Goal: Task Accomplishment & Management: Manage account settings

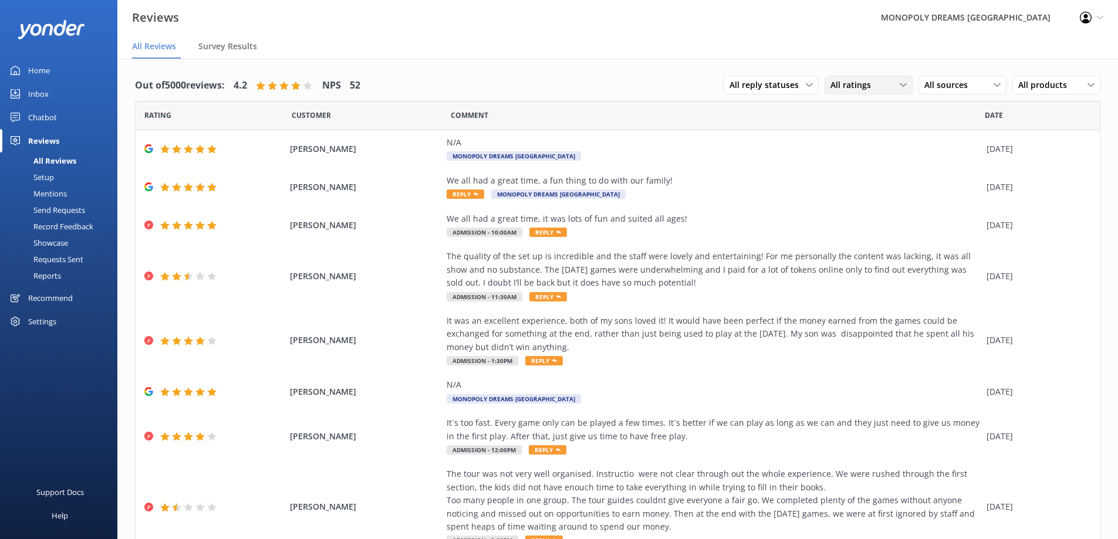
click at [900, 85] on icon at bounding box center [903, 85] width 7 height 7
click at [882, 170] on link "Detractors" at bounding box center [877, 180] width 104 height 23
